Goal: Task Accomplishment & Management: Complete application form

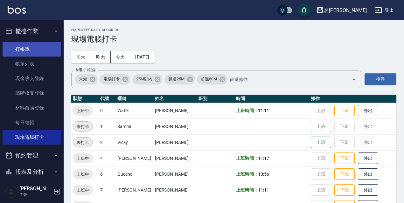
click at [12, 48] on link "打帳單" at bounding box center [32, 49] width 59 height 15
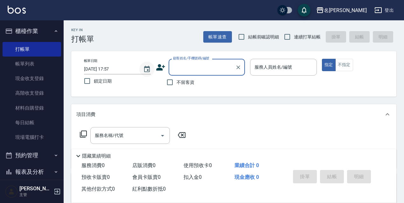
click at [142, 70] on button "Choose date, selected date is 2025-08-11" at bounding box center [146, 69] width 15 height 15
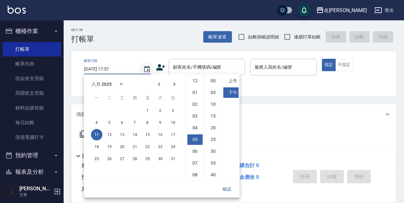
scroll to position [36, 0]
click at [165, 123] on button "9" at bounding box center [160, 122] width 11 height 11
type input "[DATE] 17:57"
click at [230, 190] on button "確認" at bounding box center [227, 190] width 20 height 12
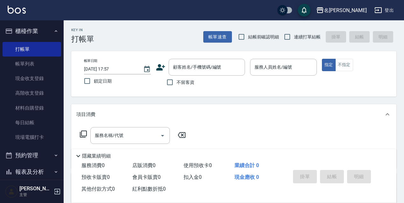
click at [115, 85] on label "鎖定日期" at bounding box center [113, 81] width 65 height 13
click at [94, 85] on input "鎖定日期" at bounding box center [87, 81] width 13 height 13
checkbox input "true"
click at [186, 83] on span "不留客資" at bounding box center [186, 82] width 18 height 7
click at [177, 83] on input "不留客資" at bounding box center [169, 82] width 13 height 13
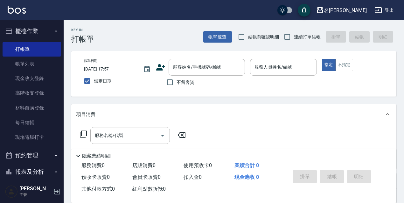
checkbox input "true"
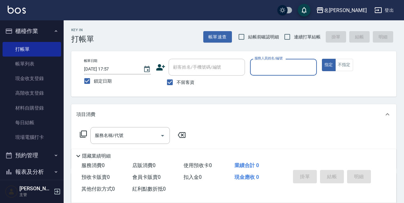
click at [280, 35] on span "結帳前確認明細" at bounding box center [262, 36] width 46 height 6
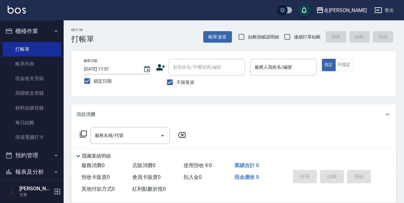
click at [297, 42] on label "連續打單結帳" at bounding box center [301, 36] width 40 height 13
click at [294, 42] on input "連續打單結帳" at bounding box center [287, 36] width 13 height 13
checkbox input "true"
drag, startPoint x: 270, startPoint y: 37, endPoint x: 266, endPoint y: 58, distance: 21.5
click at [270, 37] on span "結帳前確認明細" at bounding box center [263, 37] width 31 height 7
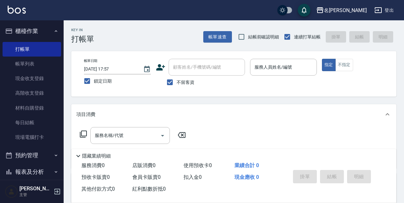
click at [248, 37] on input "結帳前確認明細" at bounding box center [241, 36] width 13 height 13
checkbox input "true"
click at [282, 60] on div "服務人員姓名/編號" at bounding box center [283, 67] width 67 height 17
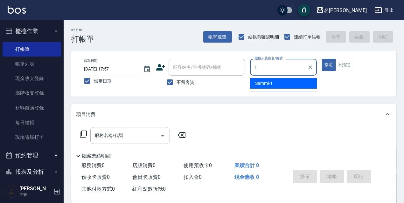
type input "Sammi-1"
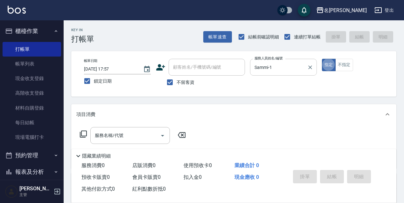
type button "true"
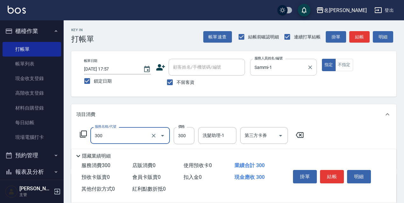
type input "洗髮300(300)"
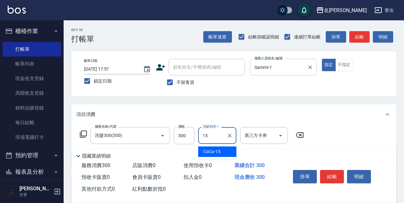
type input "CoCo-15"
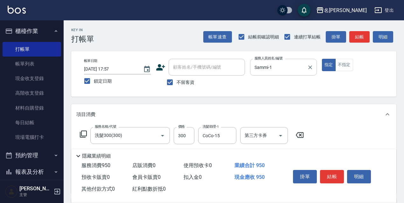
type input "剪髮650(309)"
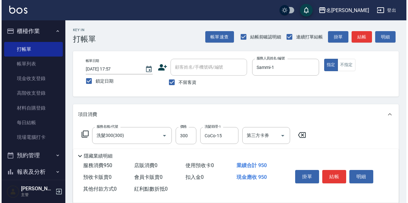
scroll to position [96, 0]
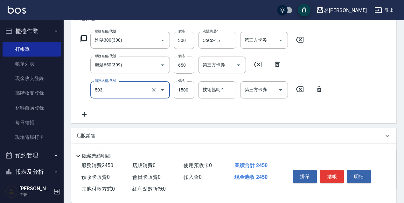
type input "染髮(1500)(503)"
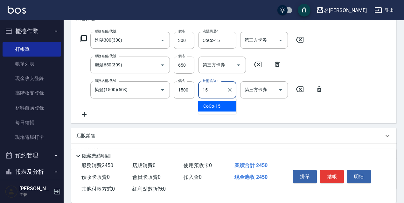
type input "CoCo-15"
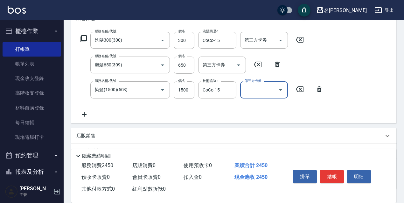
click at [86, 39] on icon at bounding box center [84, 39] width 8 height 8
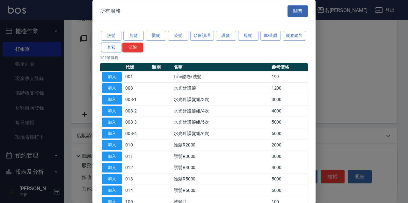
click at [121, 47] on button "其它" at bounding box center [111, 47] width 20 height 10
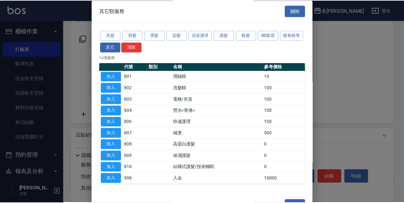
scroll to position [17, 0]
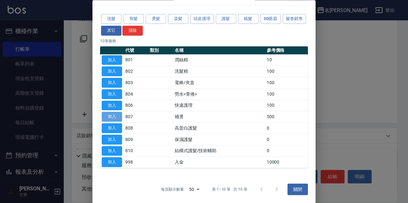
click at [119, 114] on button "加入" at bounding box center [112, 117] width 20 height 10
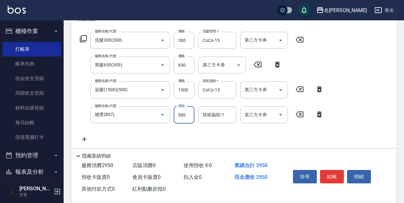
click at [190, 118] on input "500" at bounding box center [184, 115] width 21 height 17
type input "800"
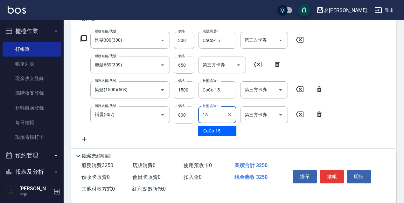
type input "CoCo-15"
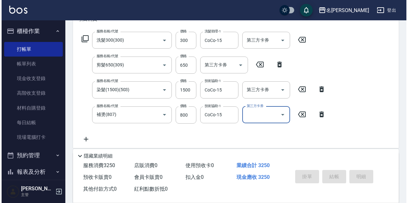
scroll to position [0, 0]
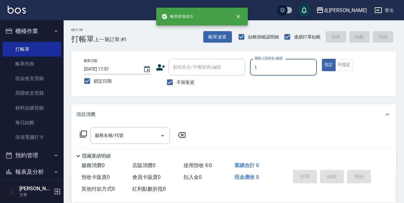
type input "Sammi-1"
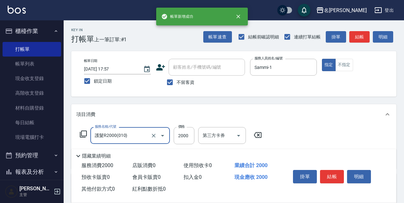
type input "護髮R2000(010)"
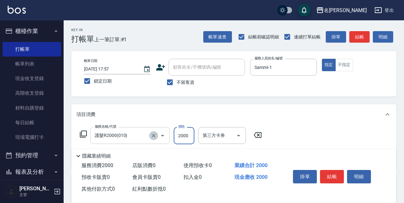
click at [152, 132] on button "Clear" at bounding box center [153, 136] width 9 height 9
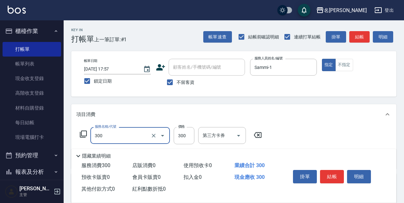
type input "洗髮300(300)"
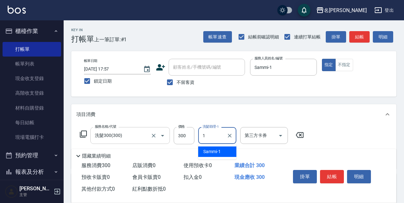
type input "Sammi-1"
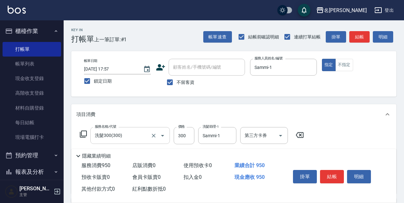
type input "剪髮650(309)"
type input "結構式護髮/技術輔助(810)"
type input "CoCo-15"
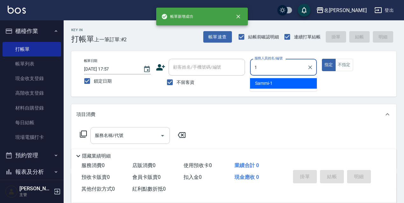
type input "Sammi-1"
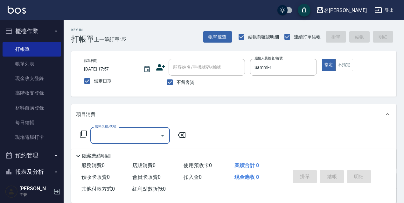
click at [79, 129] on div "服務名稱/代號 服務名稱/代號" at bounding box center [132, 135] width 113 height 17
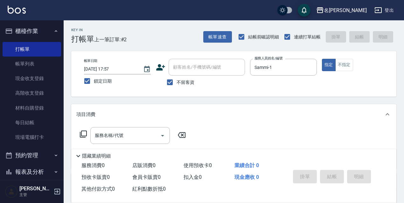
click at [86, 133] on icon at bounding box center [84, 135] width 8 height 8
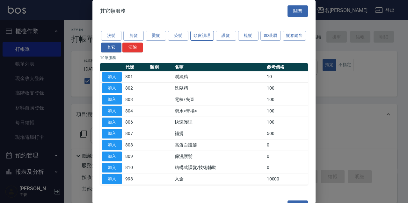
click at [208, 39] on button "頭皮護理" at bounding box center [202, 36] width 24 height 10
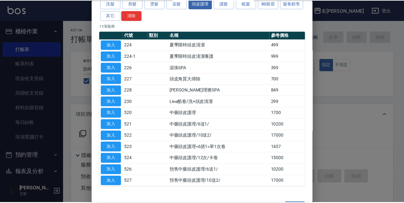
scroll to position [51, 0]
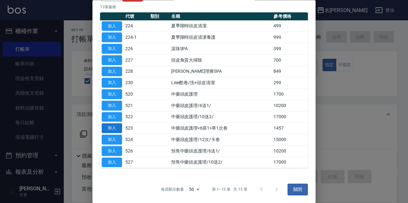
click at [117, 130] on button "加入" at bounding box center [112, 129] width 20 height 10
type input "中藥頭皮護理<6搭1>單1次卷(523)"
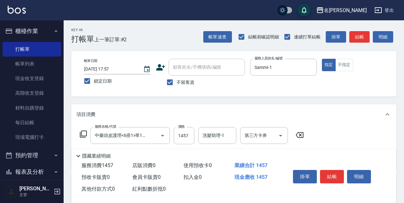
scroll to position [32, 0]
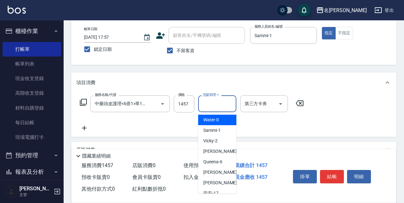
click at [216, 108] on input "洗髮助理-1" at bounding box center [217, 103] width 32 height 11
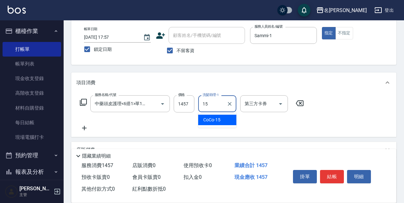
type input "CoCo-15"
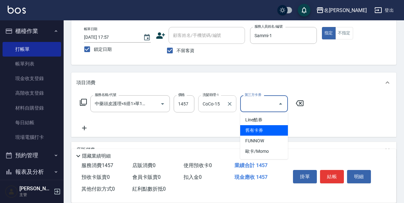
type input "舊有卡券"
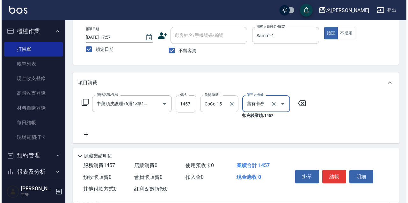
scroll to position [0, 0]
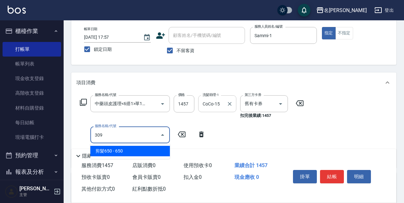
type input "剪髮650(309)"
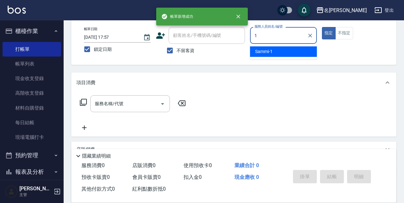
type input "Sammi-1"
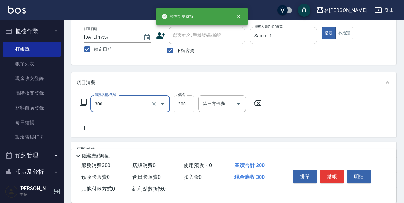
type input "洗髮300(300)"
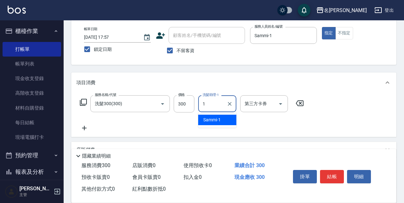
type input "Sammi-1"
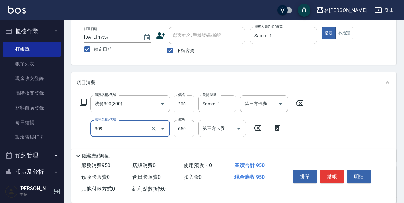
type input "剪髮650(309)"
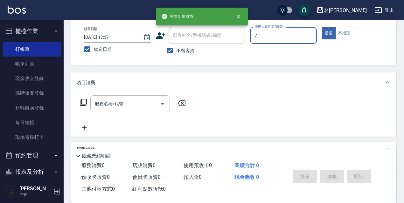
type input "Fanny-7"
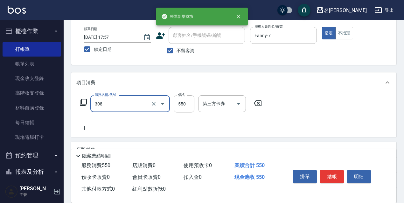
type input "剪髮550(308)"
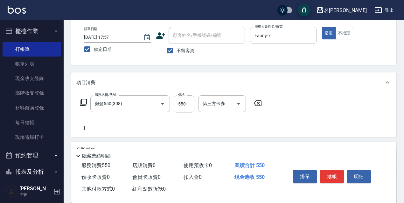
click at [85, 106] on icon at bounding box center [83, 102] width 7 height 7
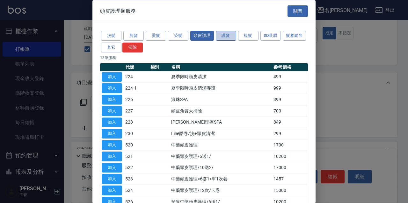
click at [226, 32] on button "護髮" at bounding box center [226, 36] width 20 height 10
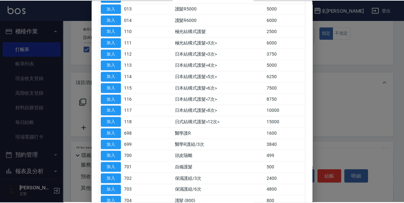
scroll to position [223, 0]
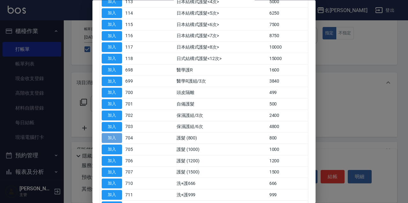
click at [111, 136] on button "加入" at bounding box center [112, 139] width 20 height 10
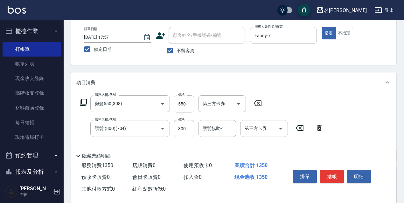
click at [185, 131] on input "800" at bounding box center [184, 128] width 21 height 17
type input "699"
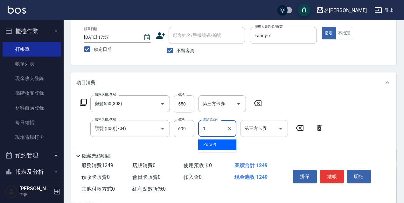
type input "Zora-9"
click at [79, 103] on div "服務名稱/代號 剪髮550(308) 服務名稱/代號 價格 550 價格 第三方卡券 第三方卡券" at bounding box center [170, 104] width 189 height 17
click at [80, 103] on icon at bounding box center [83, 102] width 7 height 7
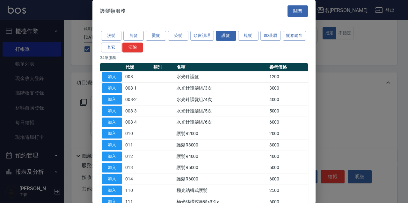
click at [290, 16] on button "關閉" at bounding box center [297, 11] width 20 height 12
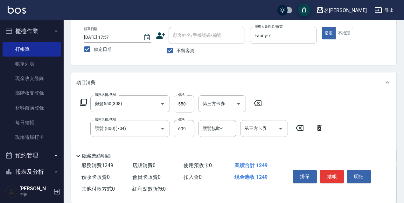
scroll to position [118, 0]
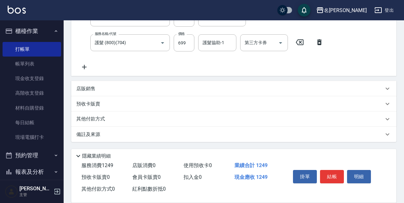
click at [82, 71] on icon at bounding box center [84, 67] width 16 height 8
type input "Zora-9"
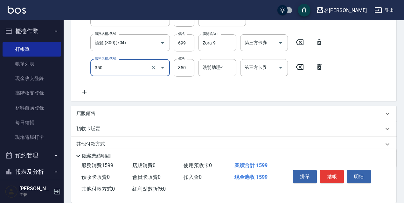
type input "洗髮350(350)"
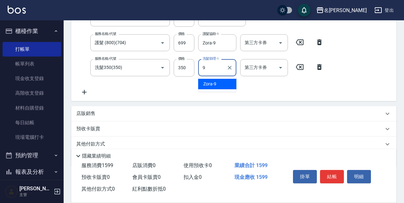
type input "Zora-9"
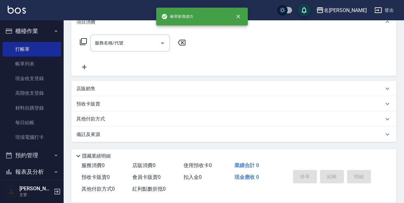
scroll to position [0, 0]
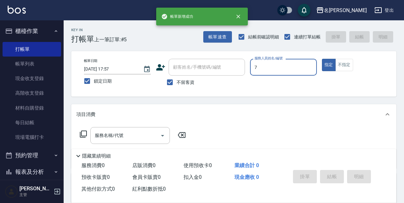
type input "Fanny-7"
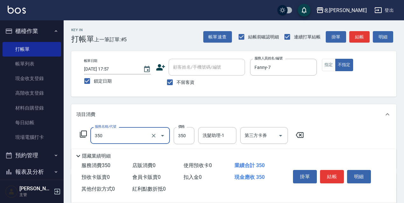
type input "洗髮350(350)"
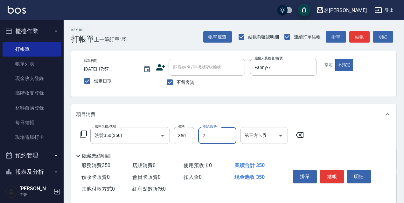
type input "Fanny-7"
type input "剪髮450(306)"
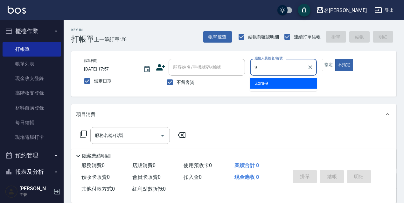
type input "Zora-9"
type button "false"
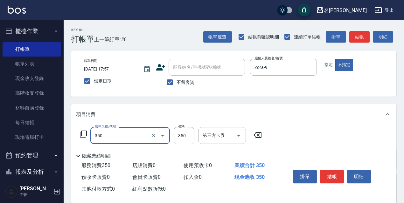
type input "洗髮350(350)"
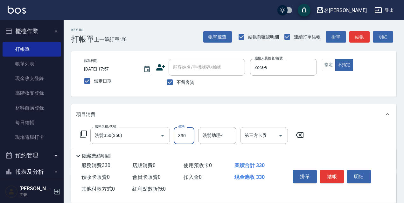
type input "330"
type input "Zora-9"
type input "潤絲精(801)"
type input "20"
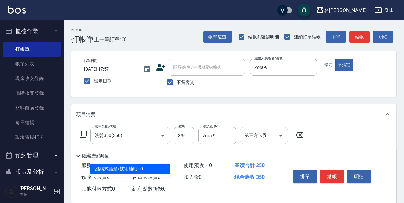
type input "結構式護髮/技術輔助(810)"
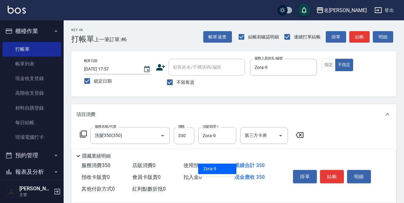
type input "Zora-9"
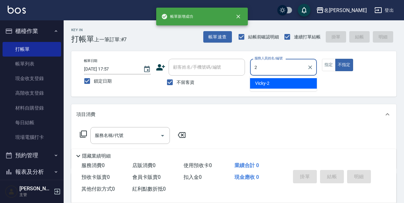
type input "Vicky-2"
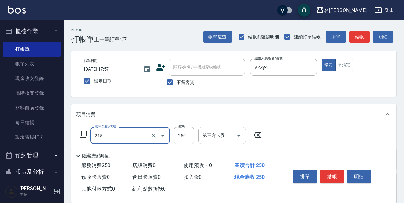
type input "洗髮卷<抵>250(215)"
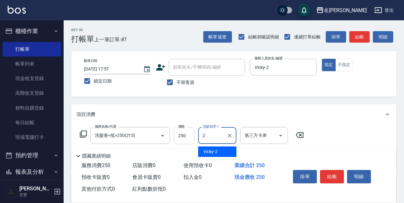
type input "2"
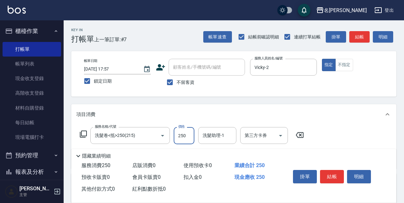
click at [181, 134] on input "250" at bounding box center [184, 135] width 21 height 17
type input "260"
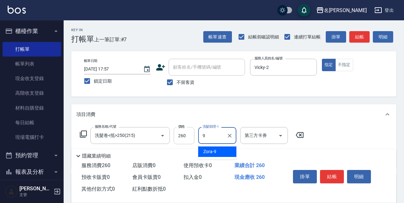
type input "Zora-9"
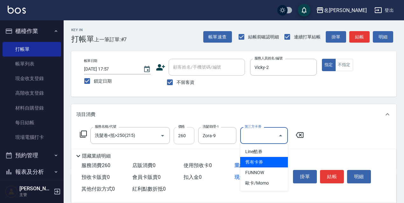
type input "舊有卡券"
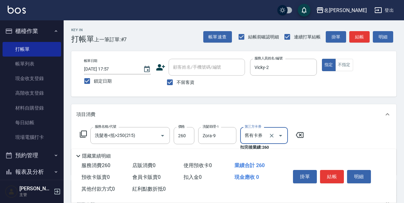
scroll to position [32, 0]
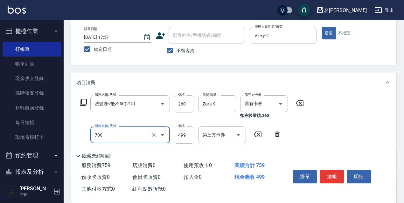
type input "頭皮隔離(700)"
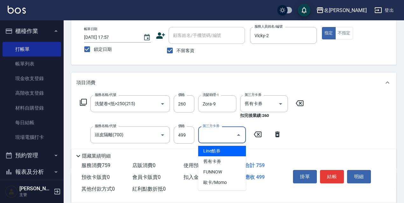
click at [175, 134] on input "499" at bounding box center [184, 135] width 21 height 17
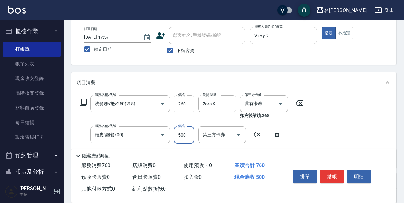
type input "500"
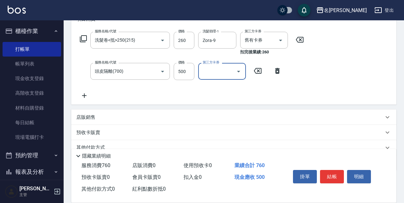
scroll to position [124, 0]
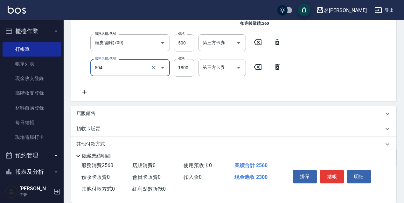
type input "染髮(1800)(504)"
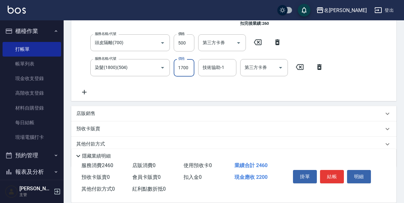
type input "1700"
type input "Zora-9"
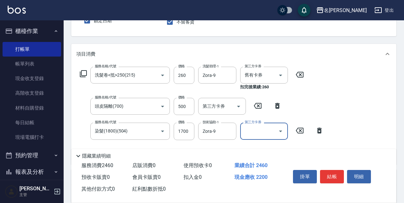
scroll to position [29, 0]
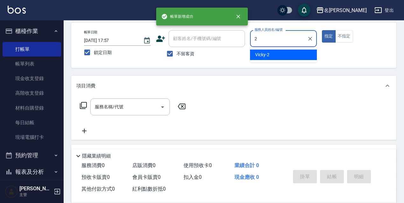
type input "Vicky-2"
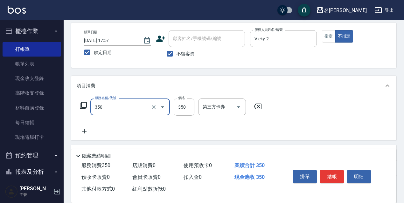
type input "洗髮350(350)"
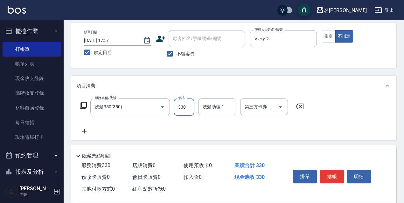
type input "330"
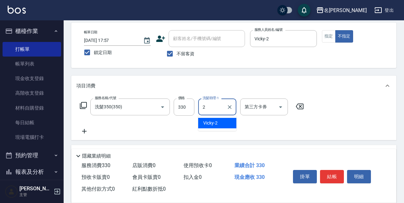
type input "Vicky-2"
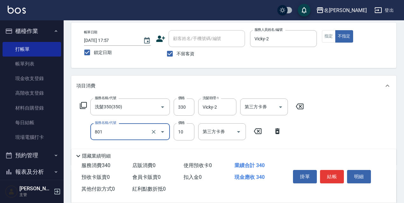
type input "潤絲精(801)"
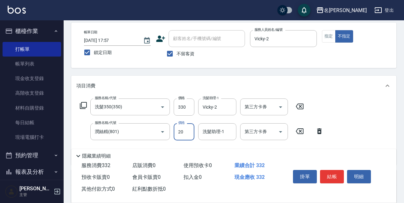
type input "20"
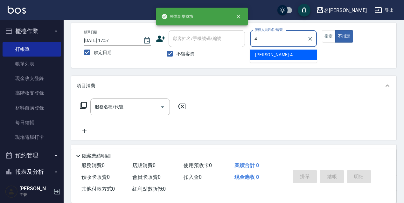
type input "[PERSON_NAME]-4"
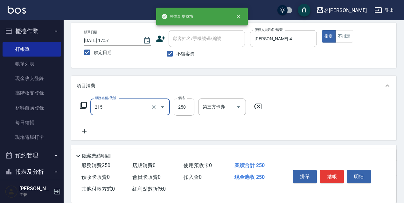
type input "洗髮卷<抵>250(215)"
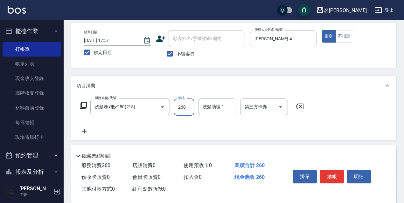
type input "260"
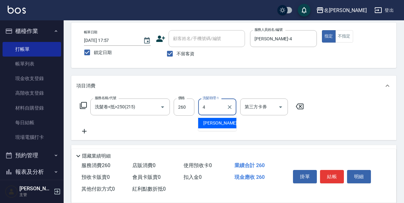
type input "[PERSON_NAME]-4"
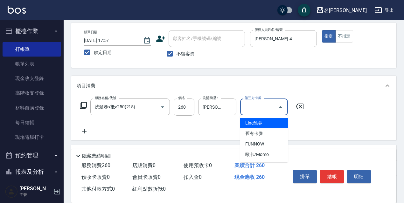
type input "舊有卡券"
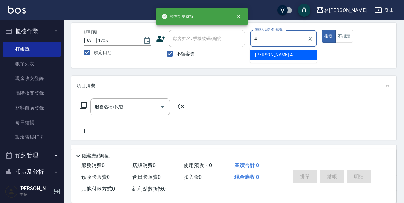
type input "[PERSON_NAME]-4"
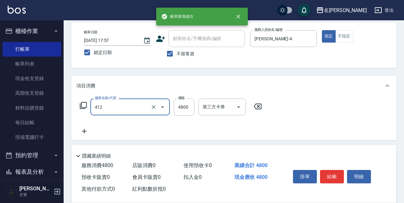
type input "阿速卡醫學燙髮(412)"
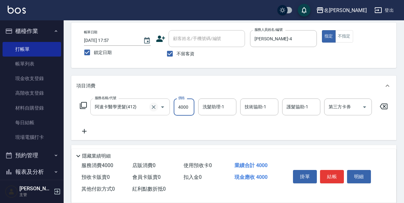
click at [157, 108] on button "Clear" at bounding box center [153, 107] width 9 height 9
type input "4000"
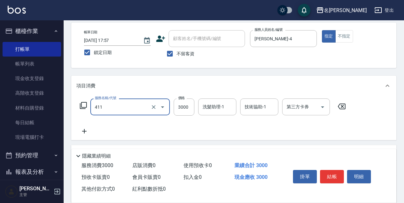
type input "阿速卡燙髮(411)"
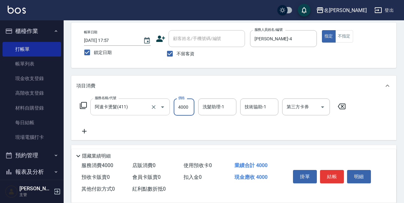
type input "4000"
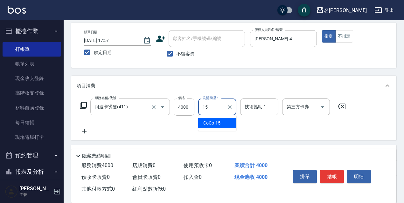
type input "CoCo-15"
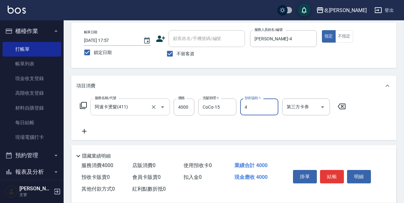
type input "[PERSON_NAME]-4"
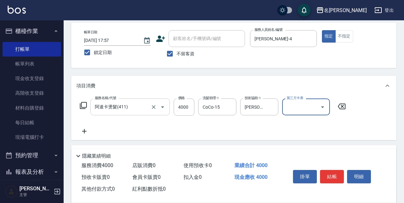
scroll to position [92, 0]
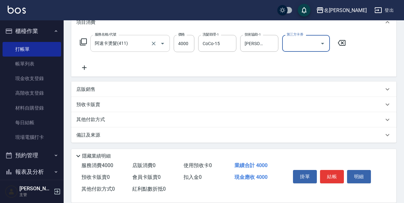
click at [111, 93] on div "店販銷售" at bounding box center [233, 89] width 325 height 15
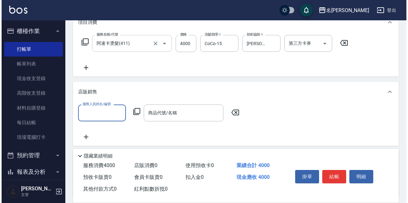
scroll to position [0, 0]
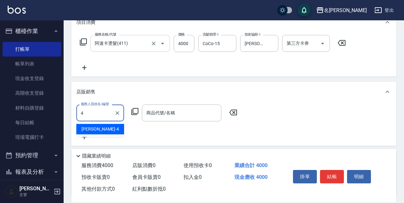
type input "[PERSON_NAME]-4"
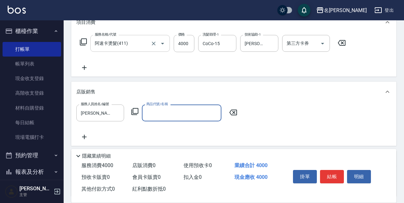
click at [137, 114] on icon at bounding box center [135, 112] width 8 height 8
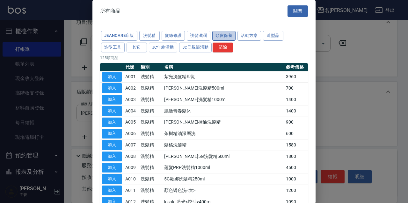
click at [225, 31] on button "頭皮保養" at bounding box center [224, 36] width 24 height 10
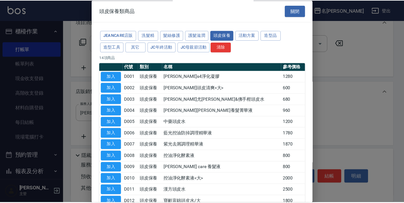
scroll to position [62, 0]
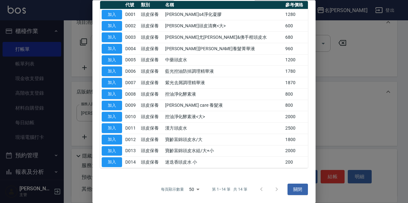
click at [113, 166] on button "加入" at bounding box center [112, 163] width 20 height 10
type input "迷迭香頭皮水 小"
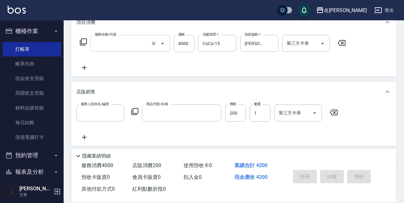
scroll to position [0, 0]
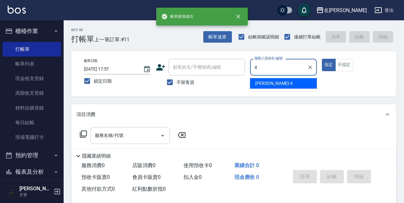
type input "[PERSON_NAME]-4"
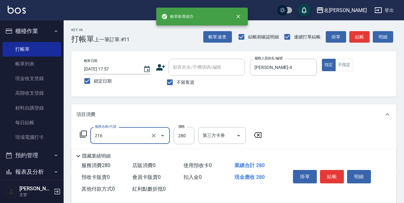
type input "洗髮卷<抵>280(216)"
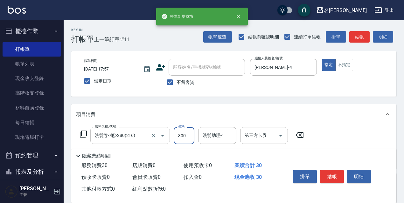
type input "300"
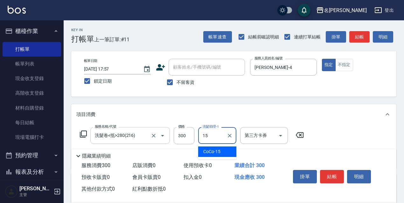
type input "CoCo-15"
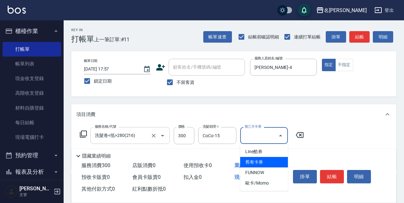
type input "舊有卡券"
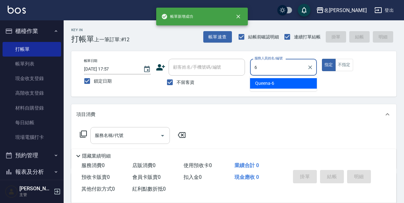
type input "Queena-6"
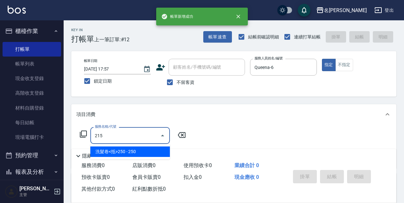
type input "洗髮卷<抵>250(215)"
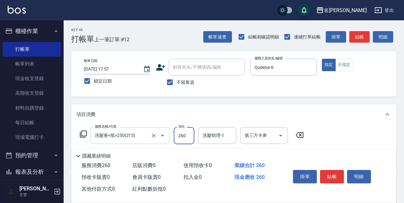
type input "260"
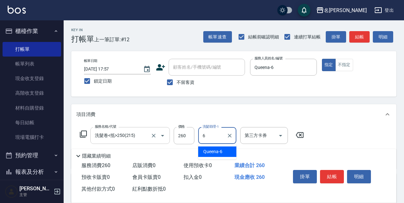
type input "Queena-6"
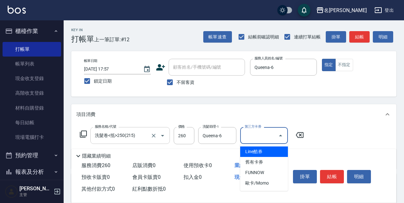
type input "舊有卡券"
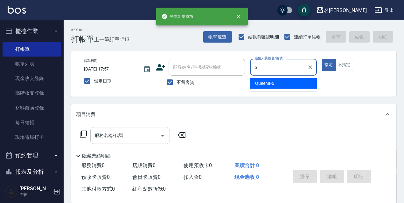
type input "Queena-6"
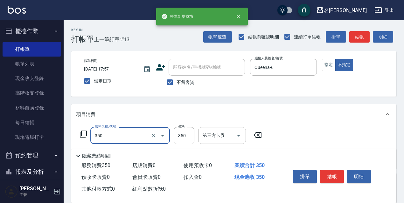
type input "洗髮350(350)"
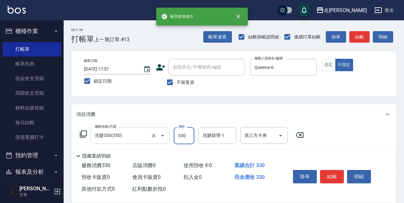
type input "330"
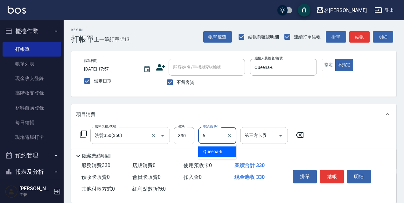
type input "Queena-6"
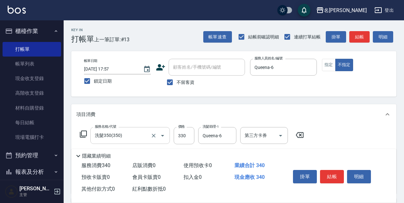
type input "潤絲精(801)"
type input "20"
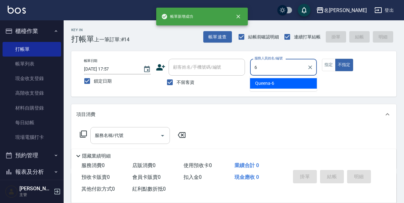
type input "Queena-6"
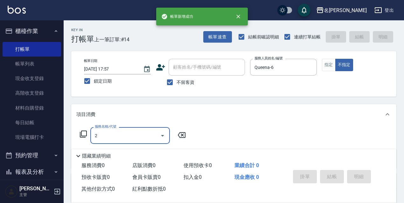
type input "護髮R2000(010)"
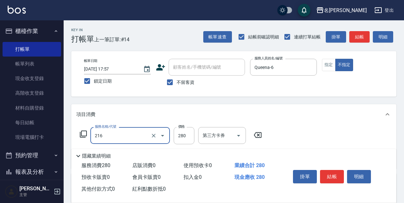
type input "洗髮卷<抵>280(216)"
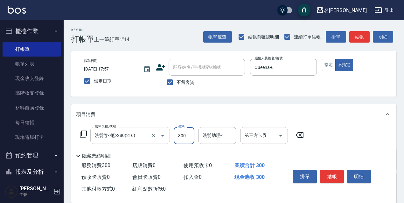
type input "300"
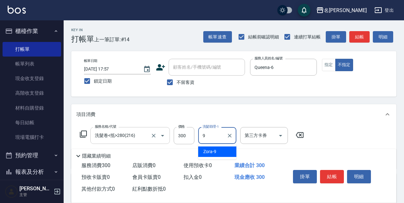
type input "Zora-9"
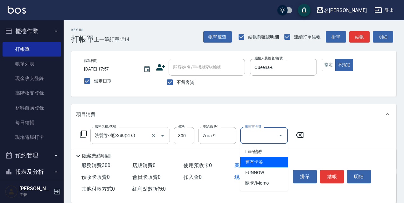
type input "舊有卡券"
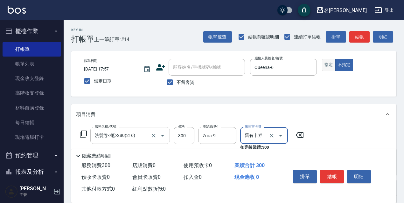
click at [335, 68] on button "指定" at bounding box center [329, 65] width 14 height 12
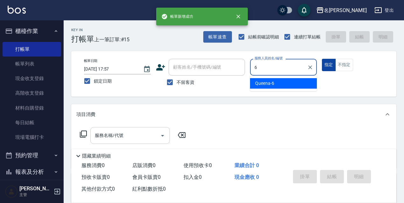
type input "Queena-6"
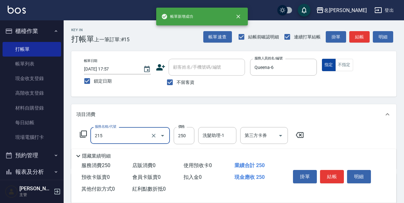
type input "洗髮卷<抵>250(215)"
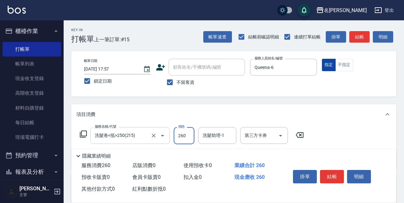
type input "260"
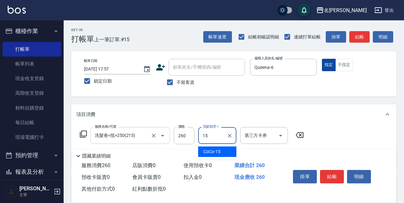
type input "CoCo-15"
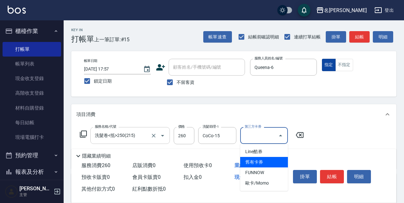
type input "舊有卡券"
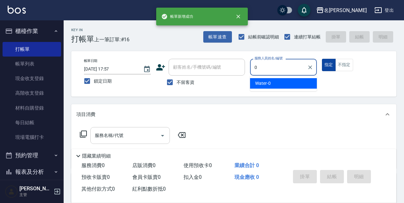
type input "Water-0"
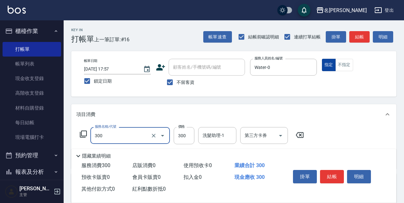
type input "洗髮300(300)"
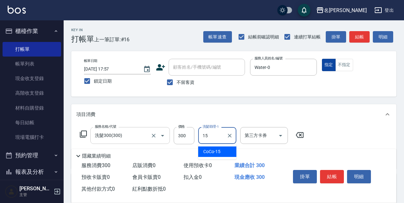
type input "CoCo-15"
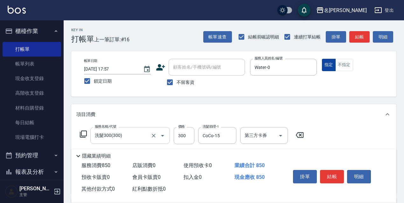
type input "剪髮550(308)"
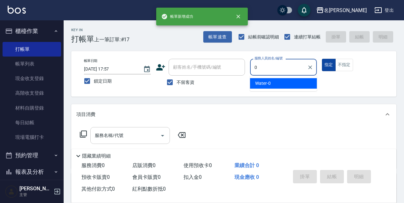
type input "Water-0"
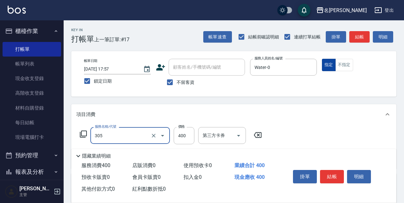
type input "剪髮400(305)"
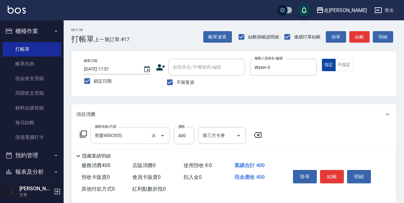
type input "1"
type input "阿速卡醫學染髮(519)"
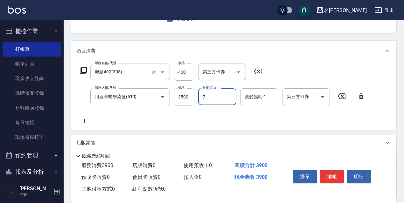
type input "Fanny-7"
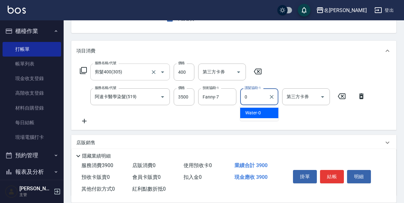
type input "Water-0"
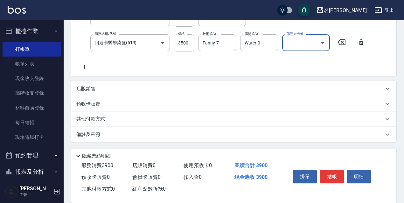
scroll to position [86, 0]
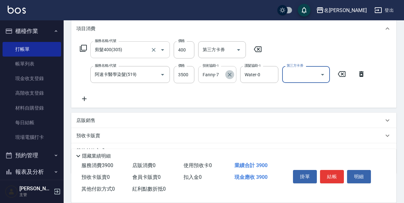
click at [234, 74] on button "Clear" at bounding box center [229, 74] width 9 height 9
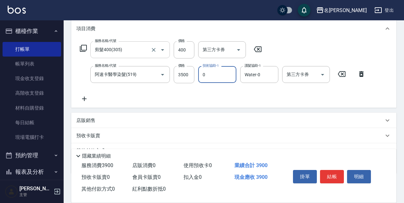
type input "Water-0"
click at [86, 48] on icon at bounding box center [84, 49] width 8 height 8
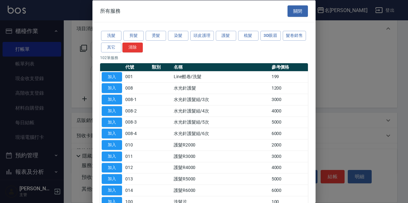
click at [292, 18] on div "所有服務 關閉" at bounding box center [203, 11] width 223 height 22
click at [294, 16] on button "關閉" at bounding box center [297, 11] width 20 height 12
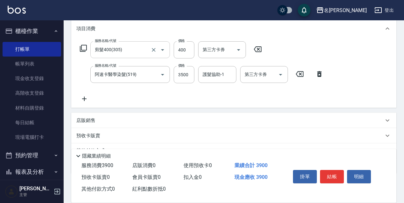
scroll to position [118, 0]
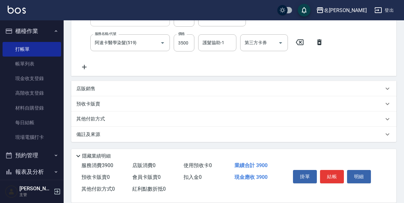
click at [178, 104] on div "預收卡販賣" at bounding box center [230, 104] width 308 height 7
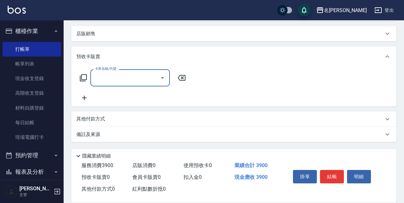
scroll to position [0, 0]
click at [133, 80] on input "卡券名稱/代號" at bounding box center [125, 77] width 64 height 11
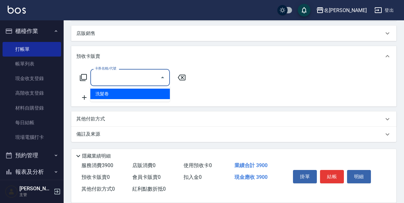
click at [149, 119] on div "其他付款方式" at bounding box center [230, 119] width 308 height 7
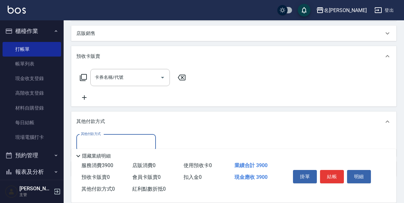
scroll to position [208, 0]
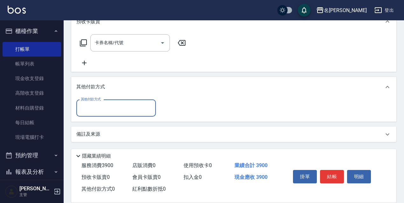
click at [122, 111] on input "其他付款方式" at bounding box center [116, 108] width 74 height 11
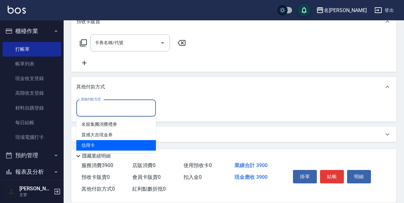
drag, startPoint x: 109, startPoint y: 145, endPoint x: 165, endPoint y: 127, distance: 58.8
click at [109, 145] on span "信用卡" at bounding box center [116, 145] width 80 height 11
type input "信用卡"
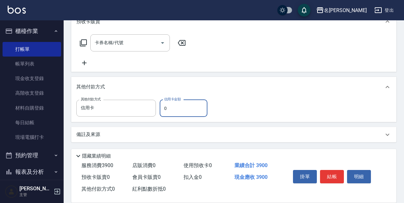
drag, startPoint x: 174, startPoint y: 111, endPoint x: 166, endPoint y: 111, distance: 7.6
click at [166, 111] on input "0" at bounding box center [184, 108] width 48 height 17
type input "3500"
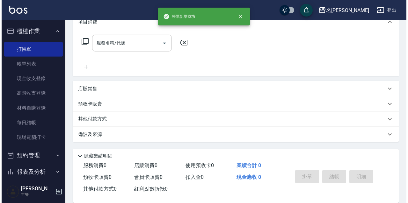
scroll to position [0, 0]
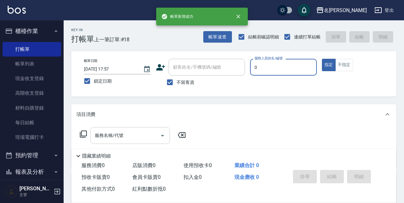
type input "Water-0"
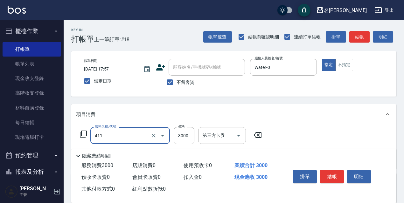
type input "阿速卡燙髮(411)"
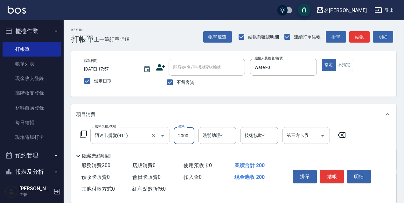
type input "2000"
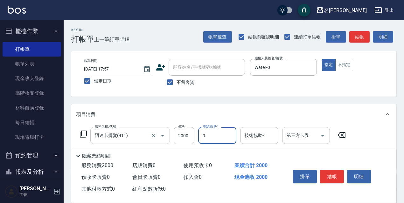
type input "Zora-9"
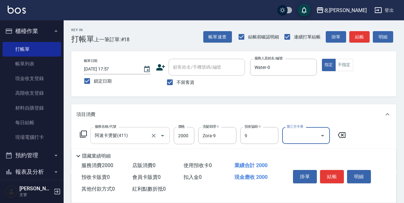
type input "Zora-9"
click at [84, 137] on icon at bounding box center [84, 135] width 8 height 8
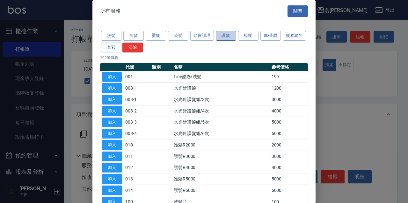
click at [218, 38] on button "護髮" at bounding box center [226, 36] width 20 height 10
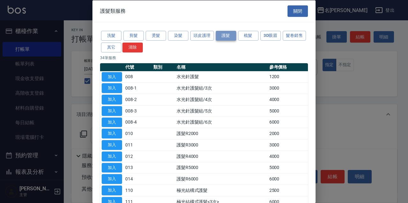
click at [224, 38] on button "護髮" at bounding box center [226, 36] width 20 height 10
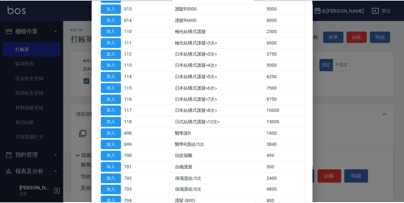
scroll to position [191, 0]
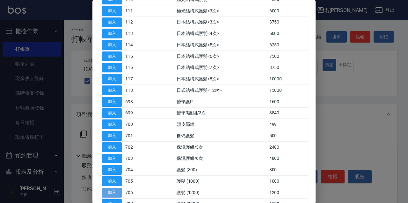
click at [115, 195] on button "加入" at bounding box center [112, 193] width 20 height 10
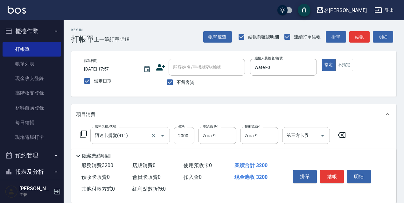
click at [182, 138] on input "2000" at bounding box center [184, 135] width 21 height 17
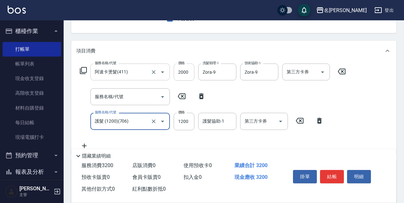
scroll to position [96, 0]
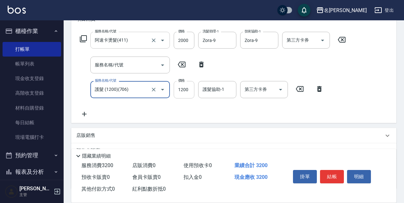
click at [190, 93] on input "1200" at bounding box center [184, 89] width 21 height 17
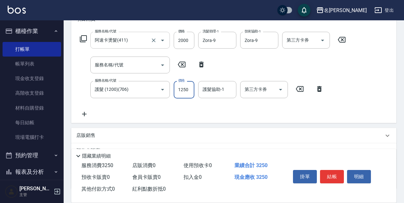
type input "1250"
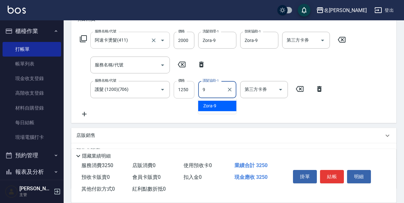
type input "Zora-9"
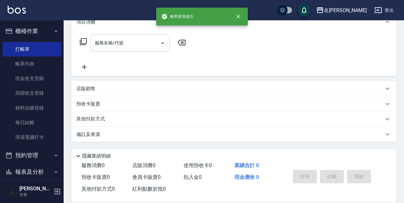
scroll to position [0, 0]
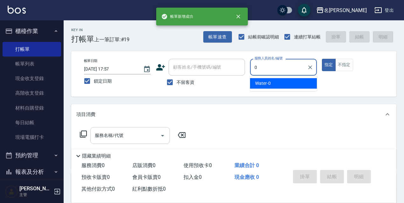
type input "Water-0"
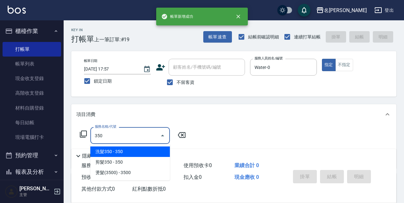
type input "洗髮350(350)"
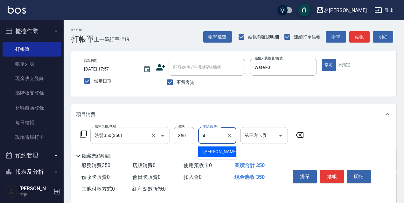
type input "[PERSON_NAME]-4"
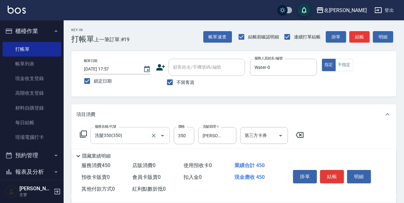
type input "電棒/夾直(803)"
type input "150"
click at [179, 136] on input "350" at bounding box center [184, 135] width 21 height 17
click at [180, 136] on input "350" at bounding box center [184, 135] width 21 height 17
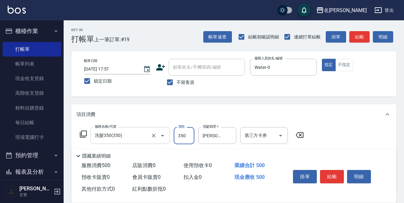
click at [182, 136] on input "350" at bounding box center [184, 135] width 21 height 17
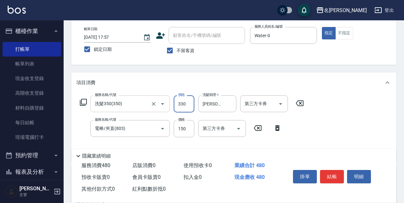
scroll to position [64, 0]
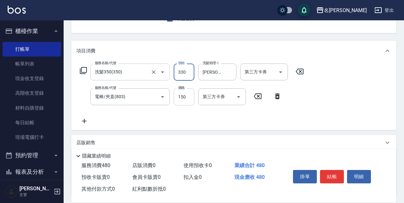
type input "330"
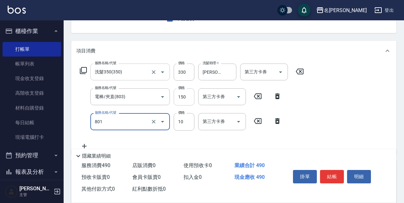
type input "潤絲精(801)"
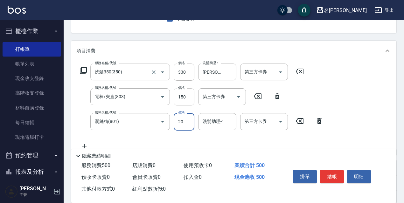
type input "20"
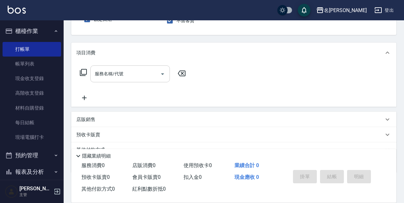
scroll to position [0, 0]
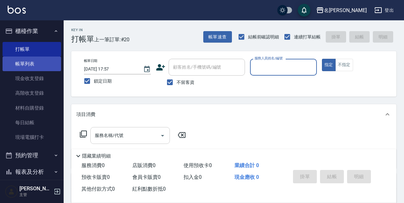
click at [32, 58] on link "帳單列表" at bounding box center [32, 64] width 59 height 15
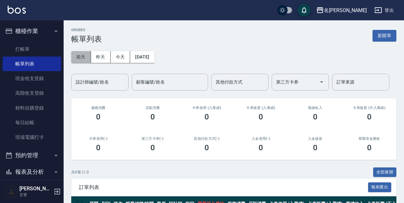
click at [78, 57] on button "前天" at bounding box center [81, 57] width 20 height 12
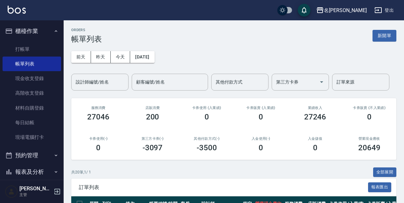
scroll to position [127, 0]
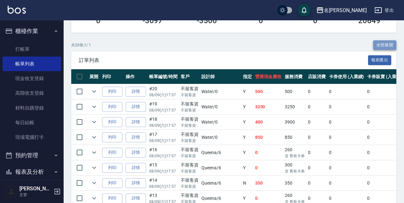
click at [384, 41] on button "全部展開" at bounding box center [386, 45] width 24 height 10
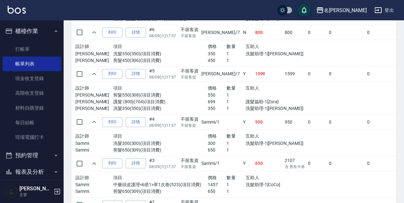
scroll to position [903, 0]
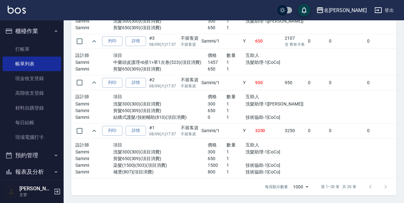
click at [246, 149] on p "洗髮助理-1[CoCo]" at bounding box center [274, 152] width 57 height 7
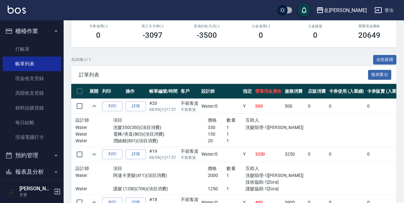
scroll to position [81, 0]
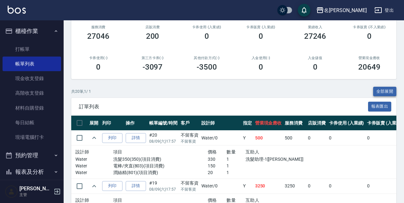
click at [386, 91] on button "全部展開" at bounding box center [386, 92] width 24 height 10
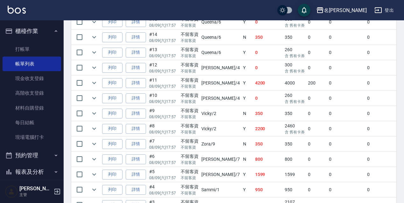
scroll to position [344, 0]
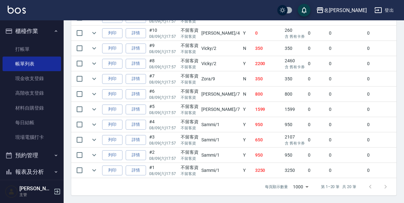
click at [196, 126] on p "不留客資" at bounding box center [190, 128] width 18 height 6
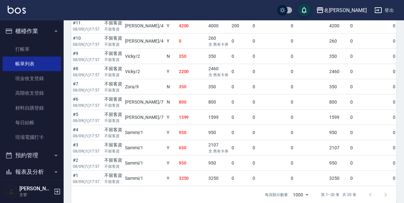
scroll to position [318, 0]
